Goal: Find contact information

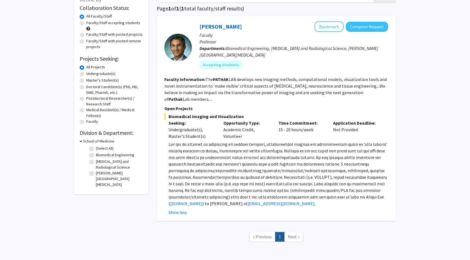
scroll to position [55, 0]
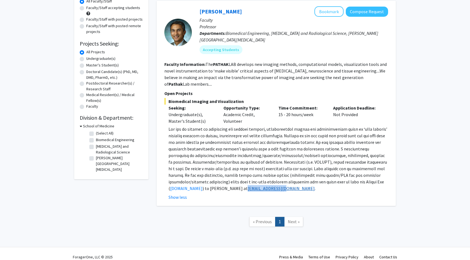
drag, startPoint x: 249, startPoint y: 182, endPoint x: 286, endPoint y: 181, distance: 37.1
click at [286, 181] on p "[DOMAIN_NAME] ) to [PERSON_NAME] at [EMAIL_ADDRESS][DOMAIN_NAME] ." at bounding box center [278, 159] width 220 height 66
copy link "[EMAIL_ADDRESS][DOMAIN_NAME]"
click at [316, 161] on span at bounding box center [277, 158] width 219 height 65
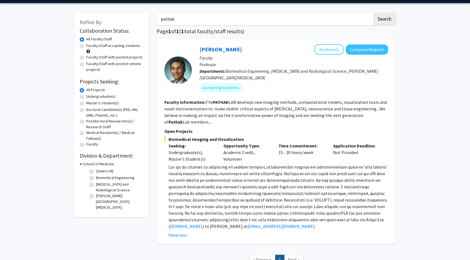
scroll to position [0, 0]
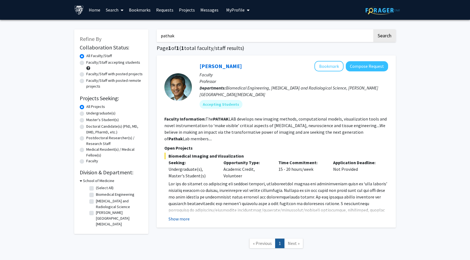
click at [178, 216] on button "Show more" at bounding box center [178, 219] width 21 height 7
